Goal: Information Seeking & Learning: Learn about a topic

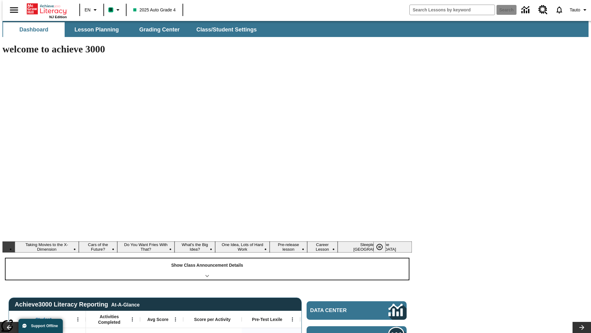
click at [207, 258] on div "Show Class Announcement Details" at bounding box center [208, 268] width 404 height 21
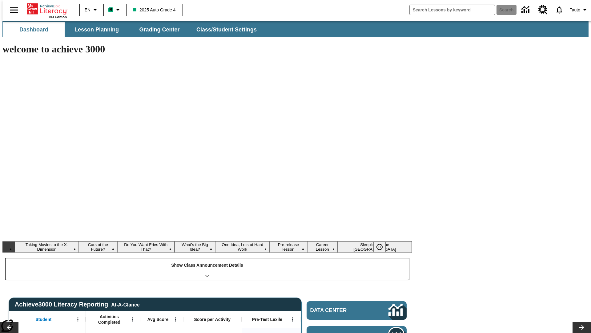
click at [207, 258] on div "Show Class Announcement Details" at bounding box center [208, 268] width 404 height 21
